Goal: Task Accomplishment & Management: Complete application form

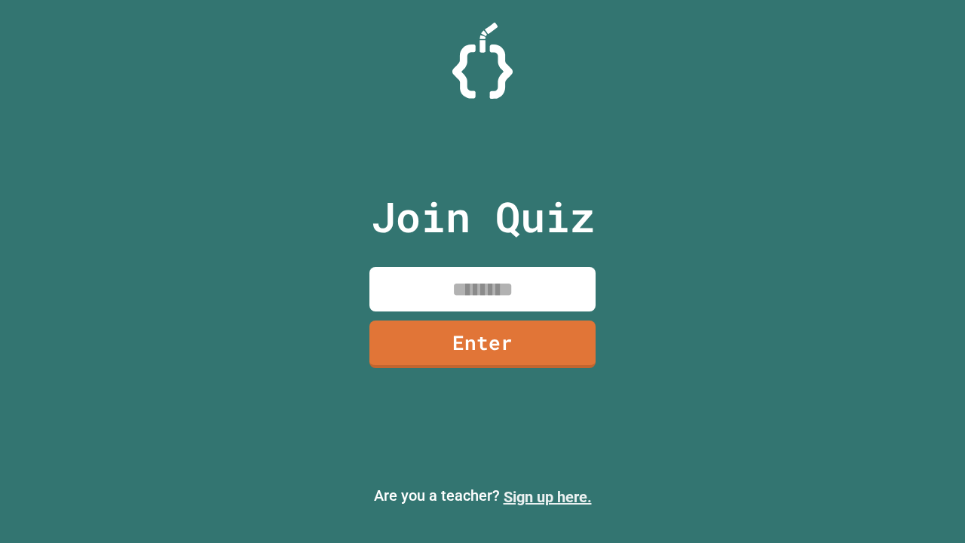
click at [547, 497] on link "Sign up here." at bounding box center [548, 497] width 88 height 18
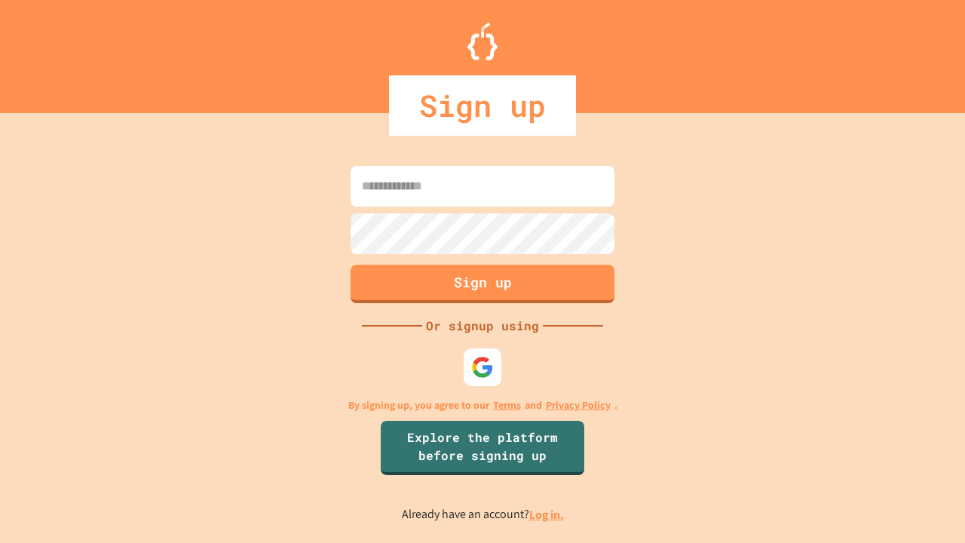
click at [547, 514] on link "Log in." at bounding box center [546, 515] width 35 height 16
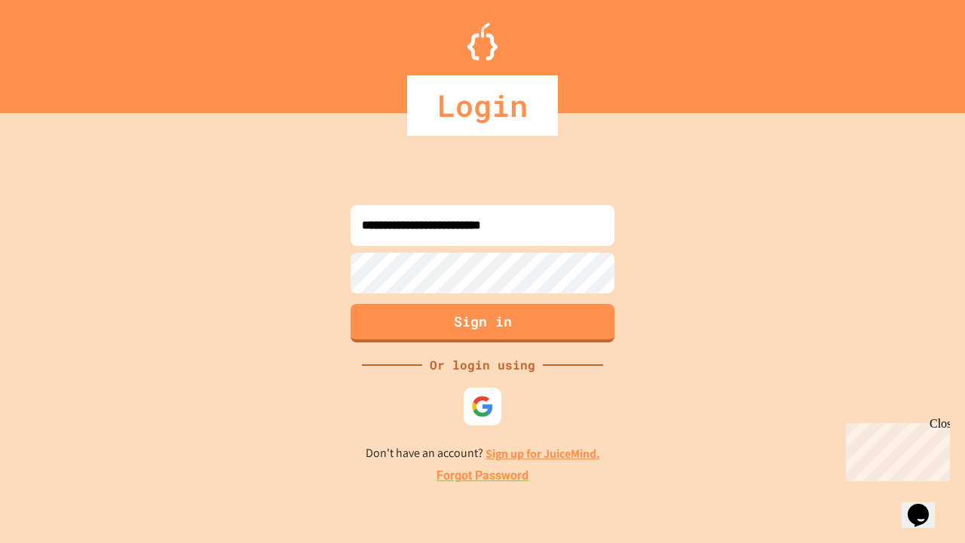
type input "**********"
